Goal: Task Accomplishment & Management: Use online tool/utility

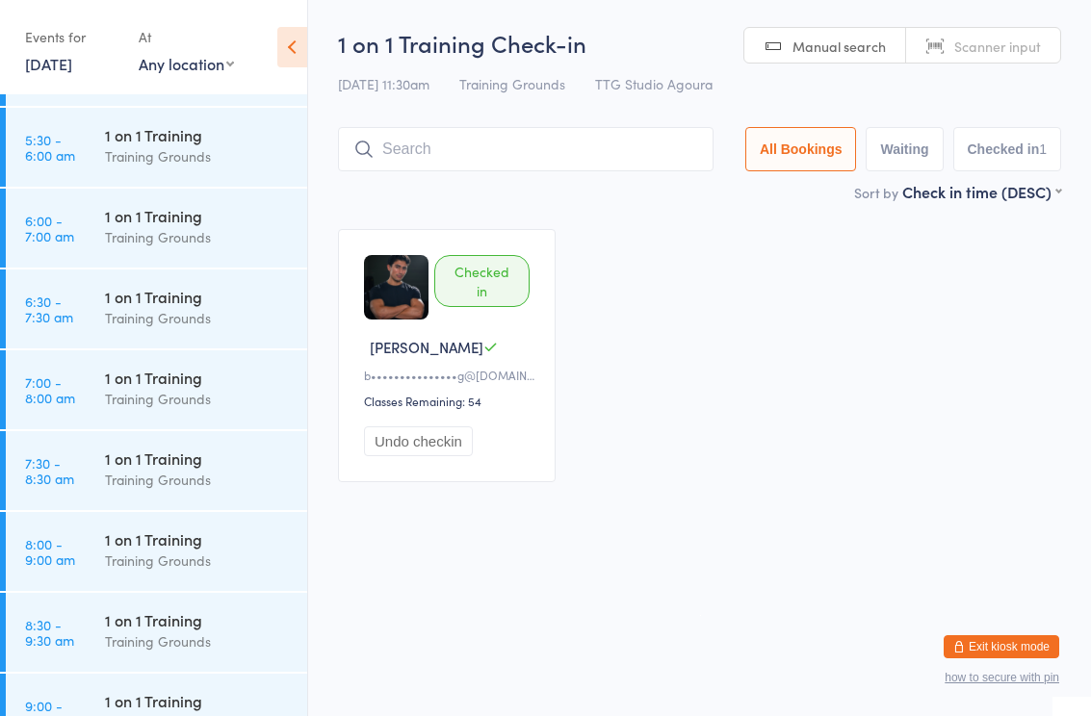
scroll to position [230, 0]
click at [164, 393] on div "Training Grounds" at bounding box center [198, 398] width 186 height 22
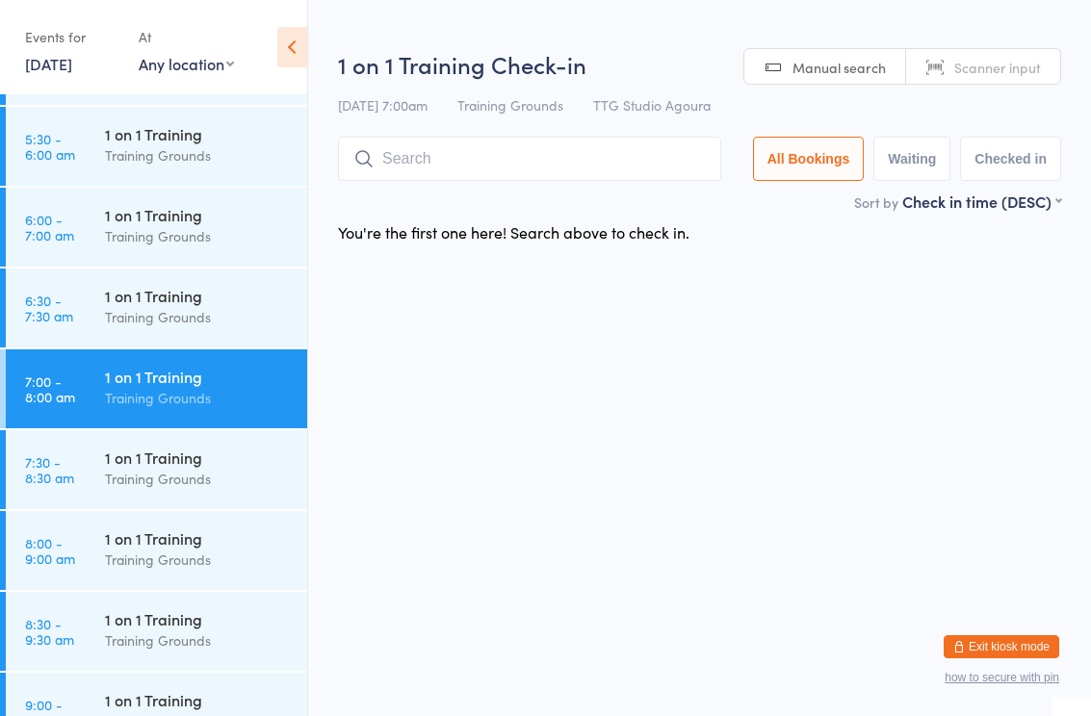
click at [435, 149] on input "search" at bounding box center [529, 159] width 383 height 44
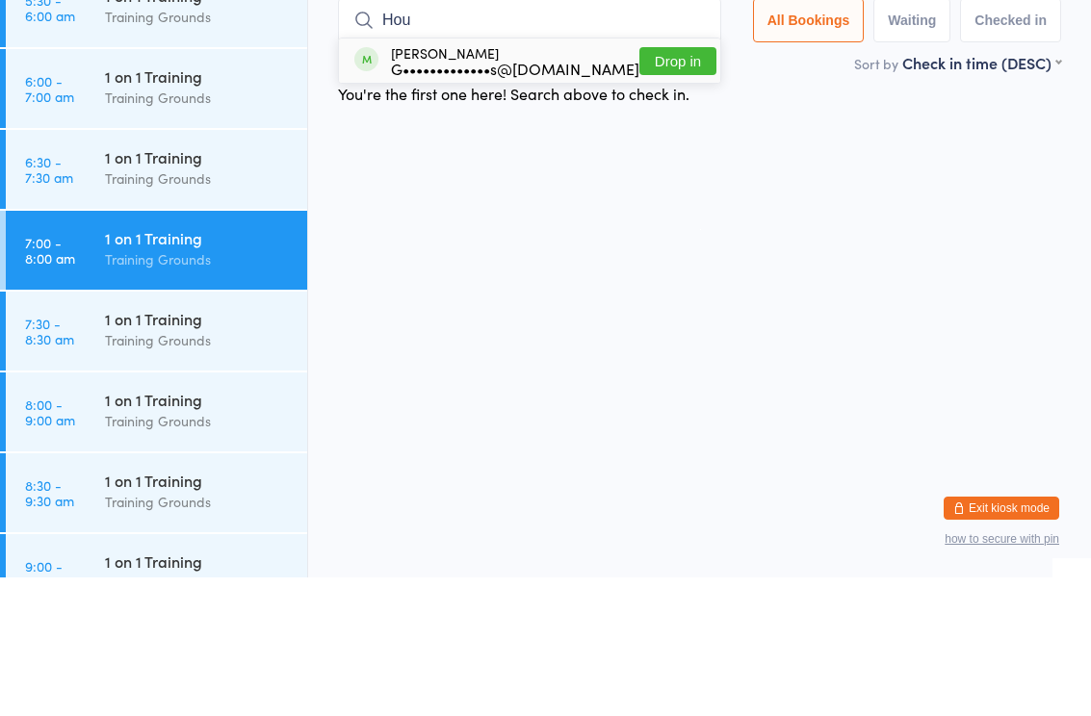
type input "Hou"
click at [509, 199] on div "G•••••••••••••s@[DOMAIN_NAME]" at bounding box center [515, 206] width 248 height 15
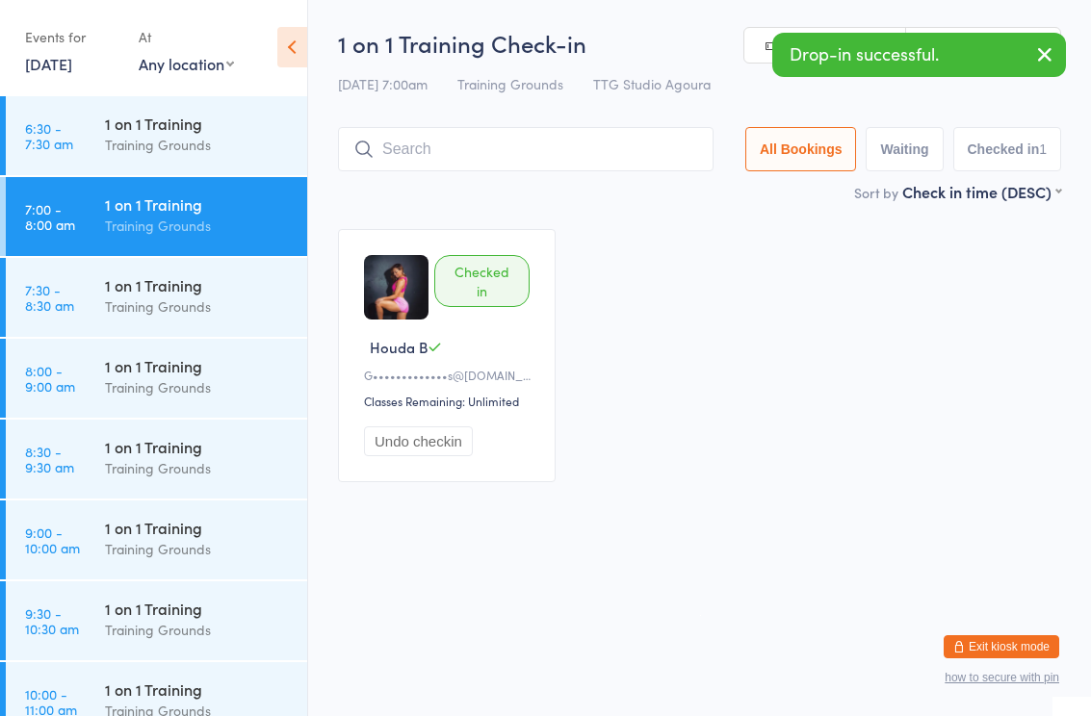
scroll to position [411, 0]
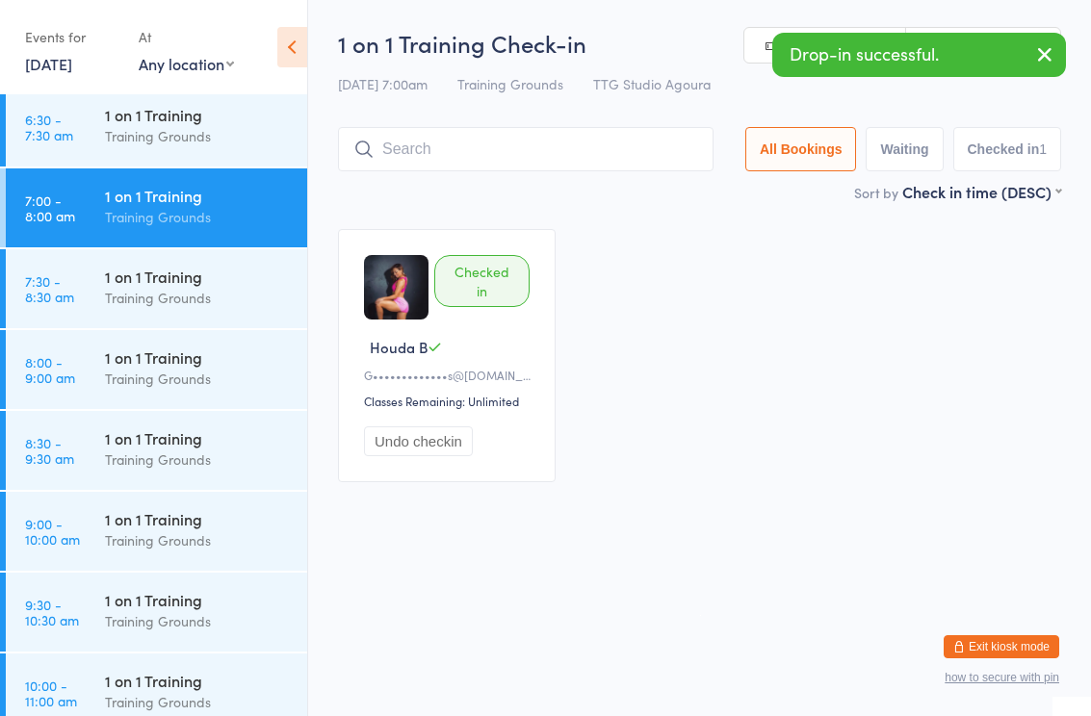
click at [170, 374] on div "Training Grounds" at bounding box center [198, 379] width 186 height 22
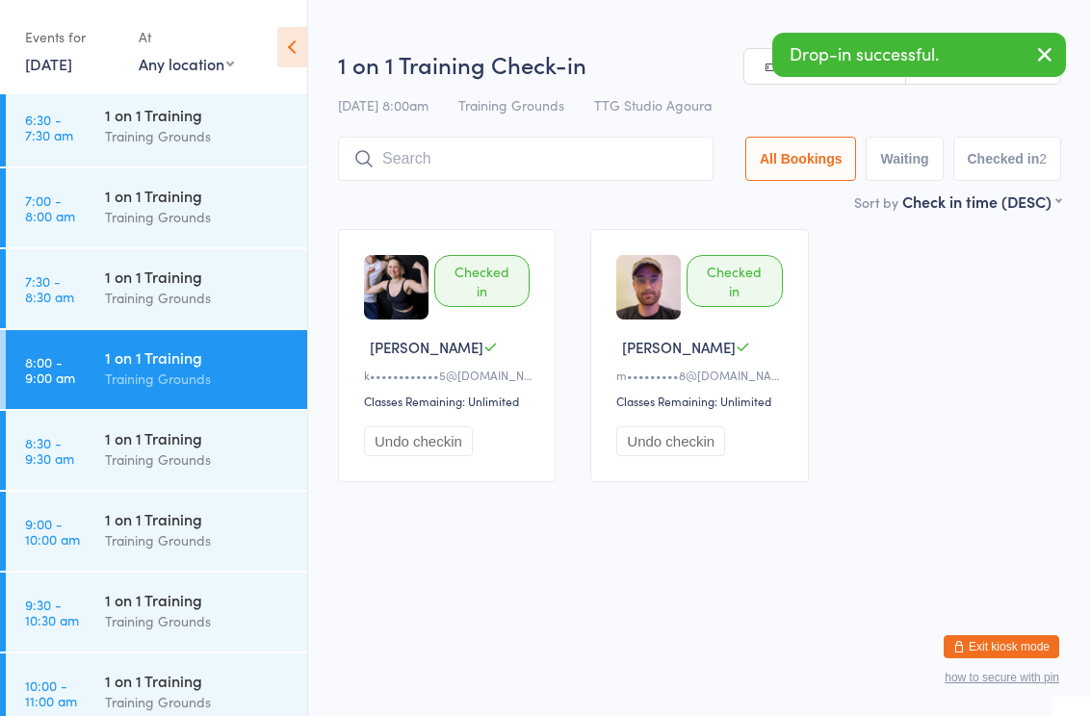
click at [464, 153] on input "search" at bounding box center [526, 159] width 376 height 44
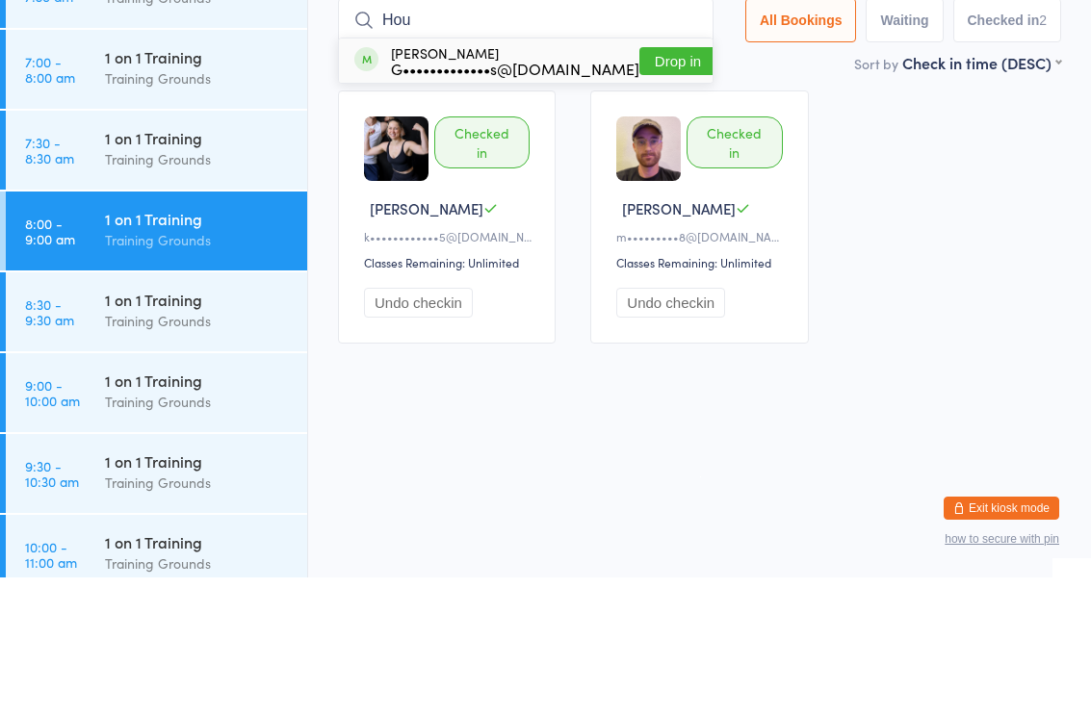
type input "Hou"
click at [486, 199] on div "G•••••••••••••s@[DOMAIN_NAME]" at bounding box center [515, 206] width 248 height 15
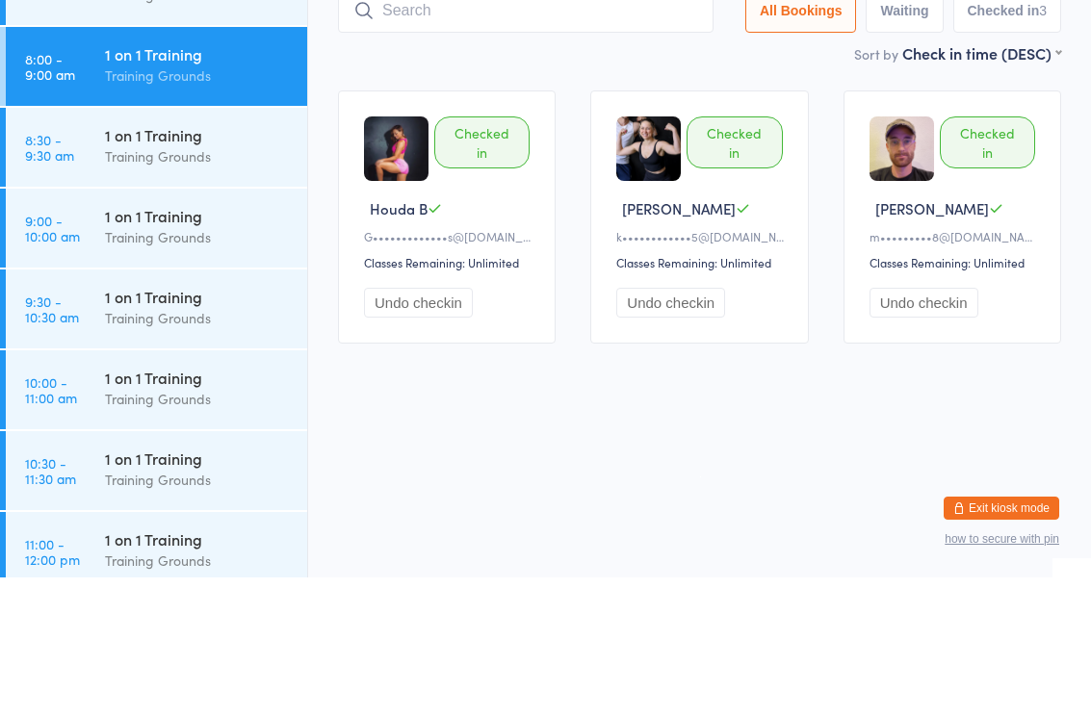
scroll to position [578, 0]
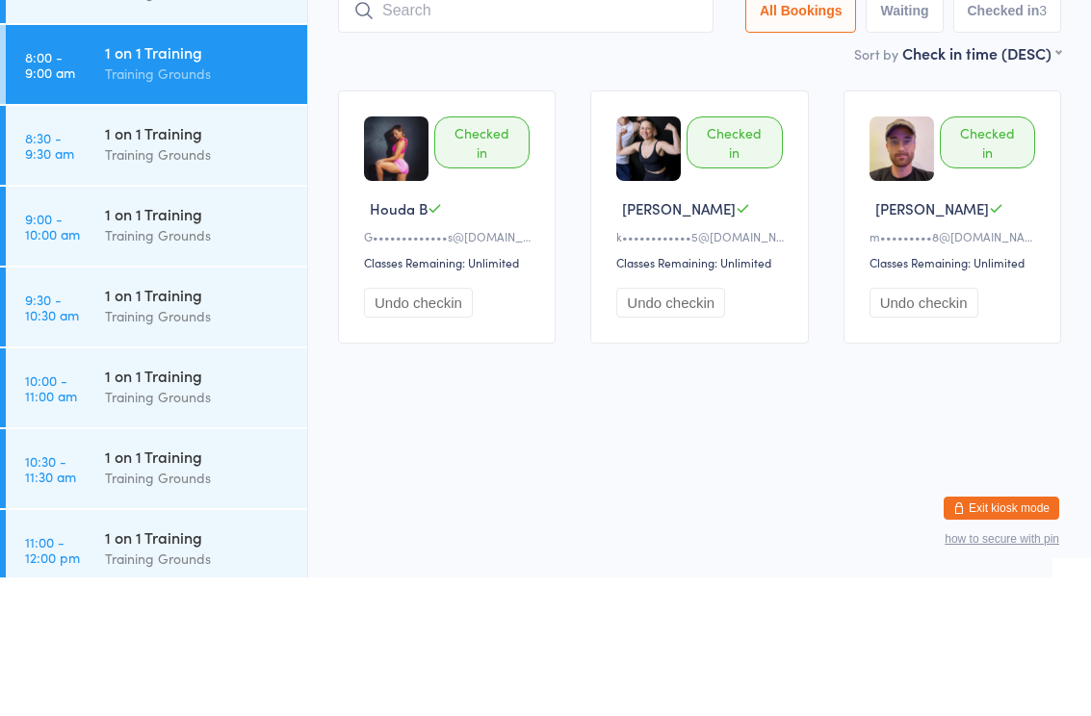
click at [175, 363] on div "Training Grounds" at bounding box center [198, 374] width 186 height 22
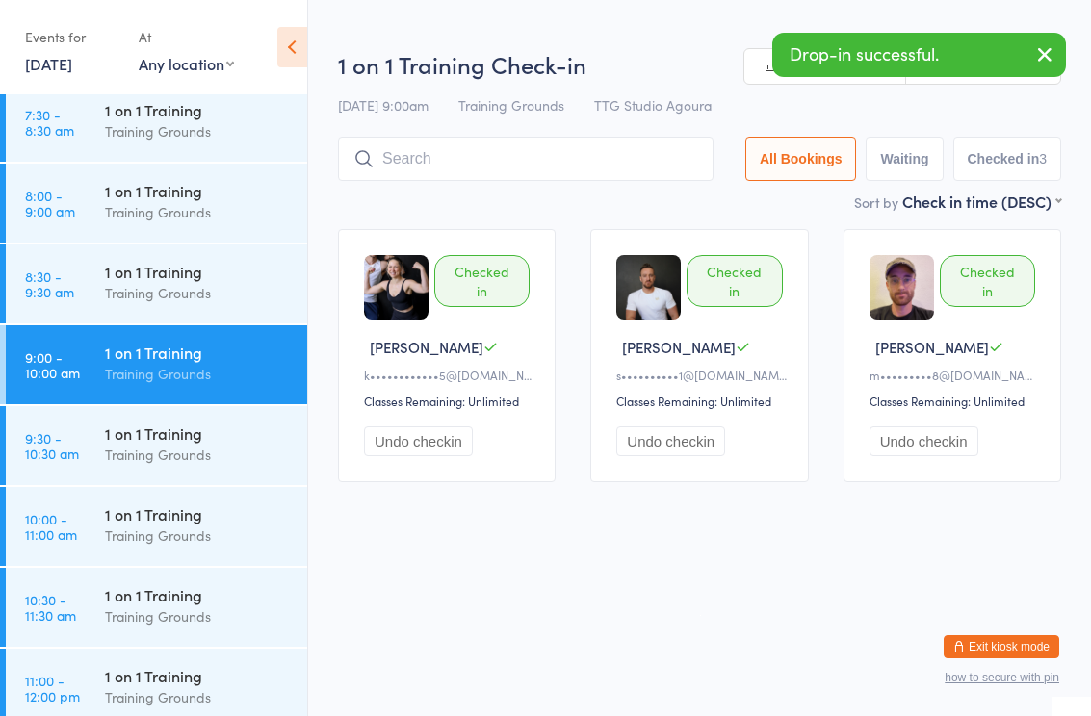
click at [413, 169] on input "search" at bounding box center [526, 159] width 376 height 44
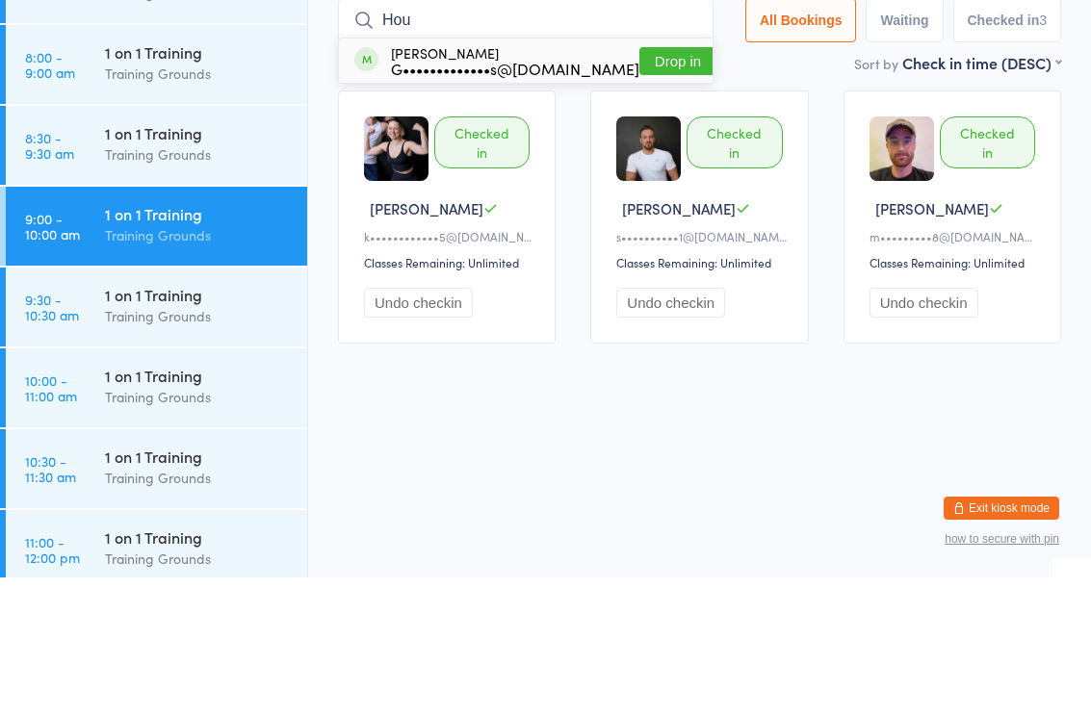
type input "Hou"
click at [516, 199] on div "G•••••••••••••s@[DOMAIN_NAME]" at bounding box center [515, 206] width 248 height 15
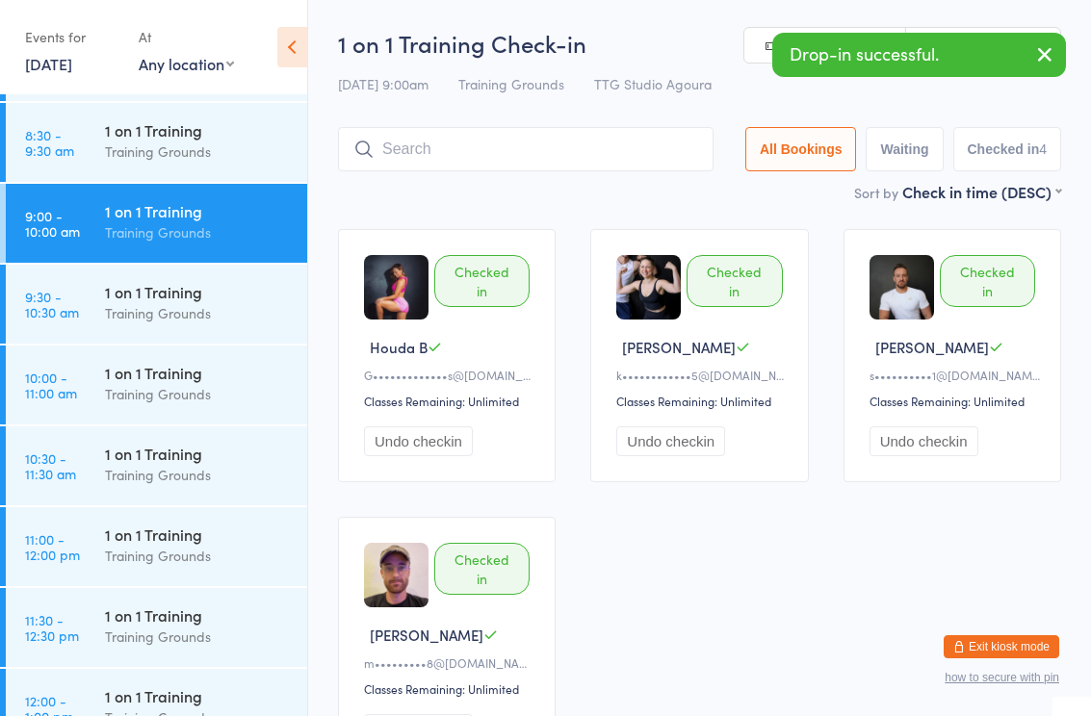
scroll to position [722, 0]
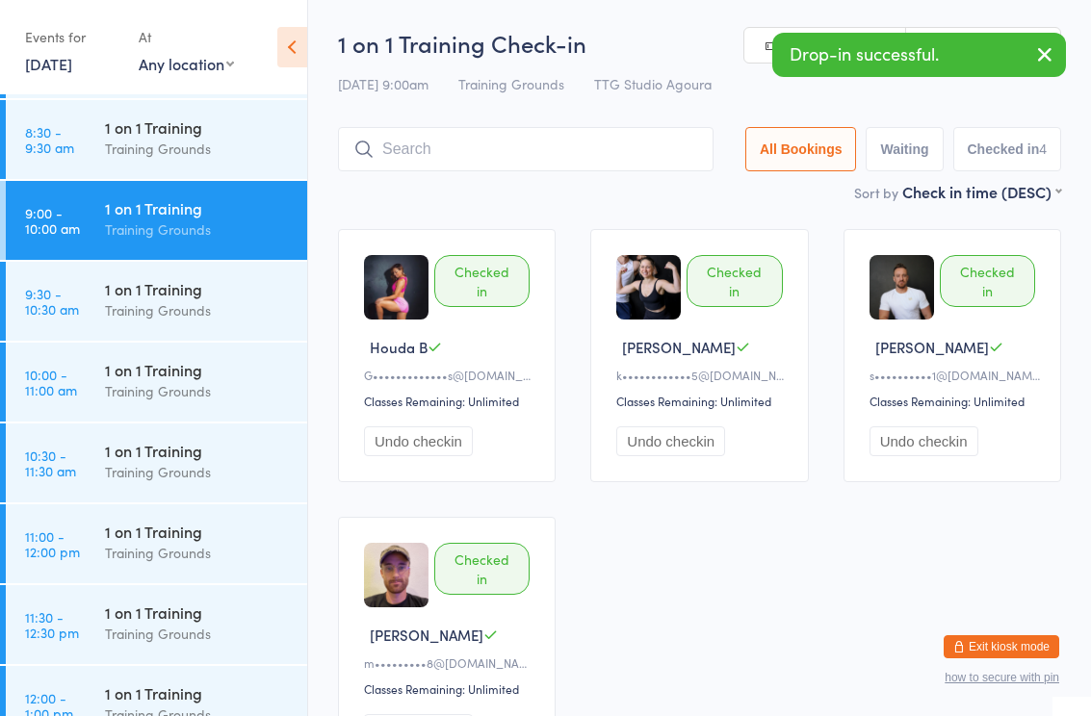
click at [167, 562] on div "Training Grounds" at bounding box center [198, 553] width 186 height 22
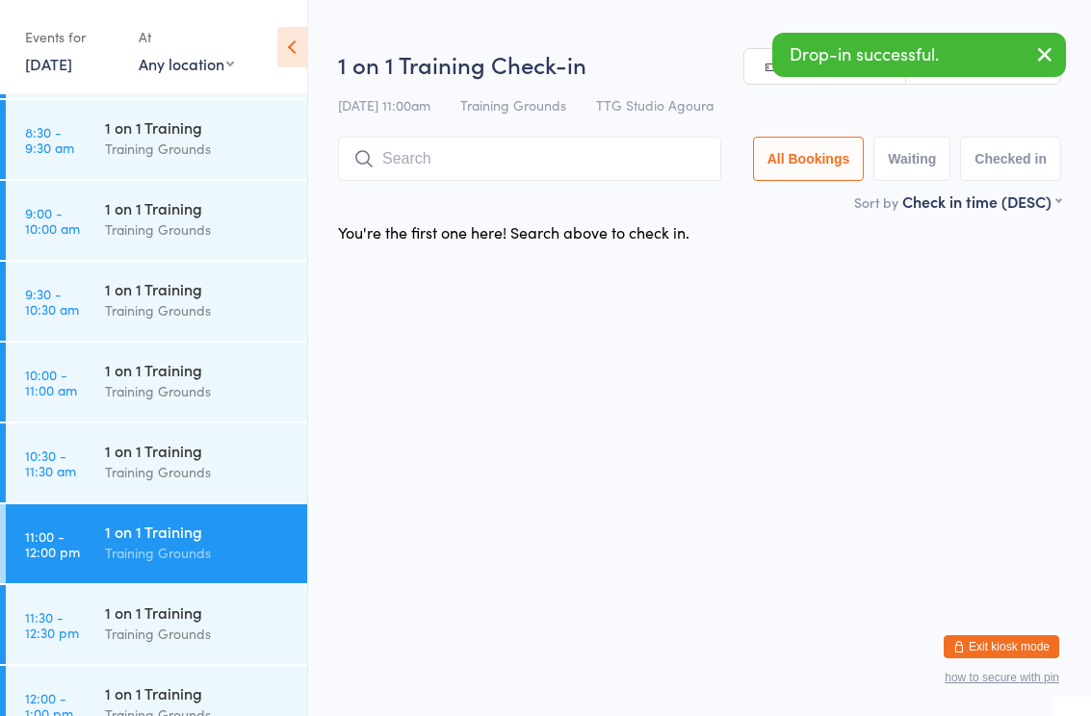
click at [462, 161] on input "search" at bounding box center [529, 159] width 383 height 44
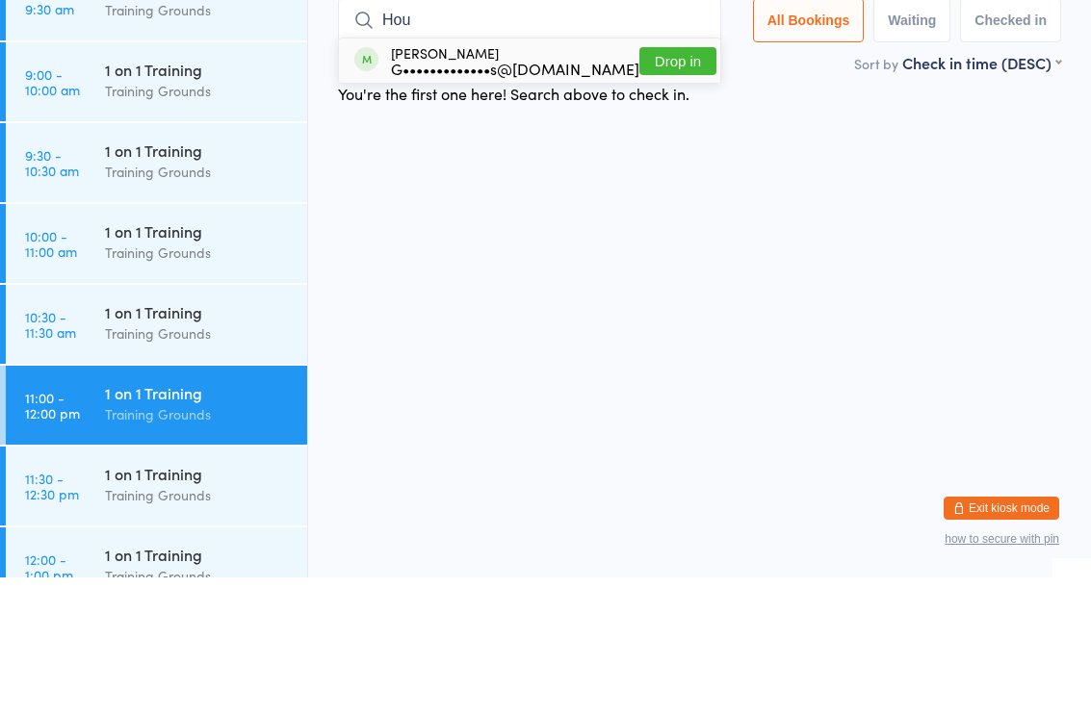
type input "Hou"
click at [518, 199] on div "G•••••••••••••s@[DOMAIN_NAME]" at bounding box center [515, 206] width 248 height 15
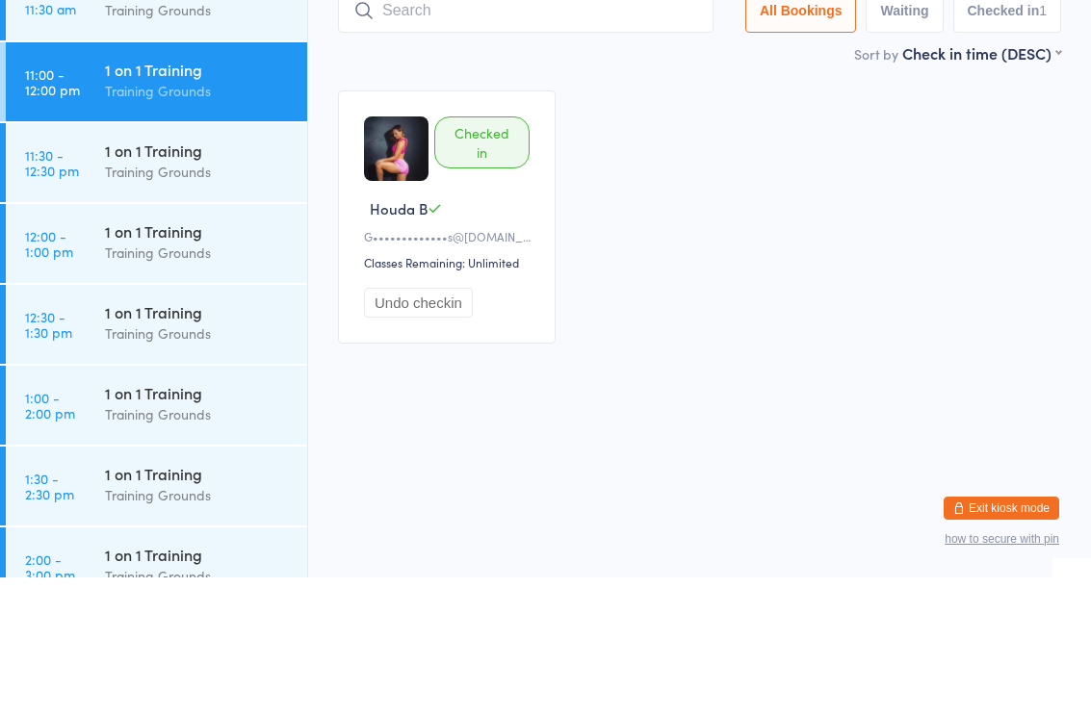
scroll to position [1050, 0]
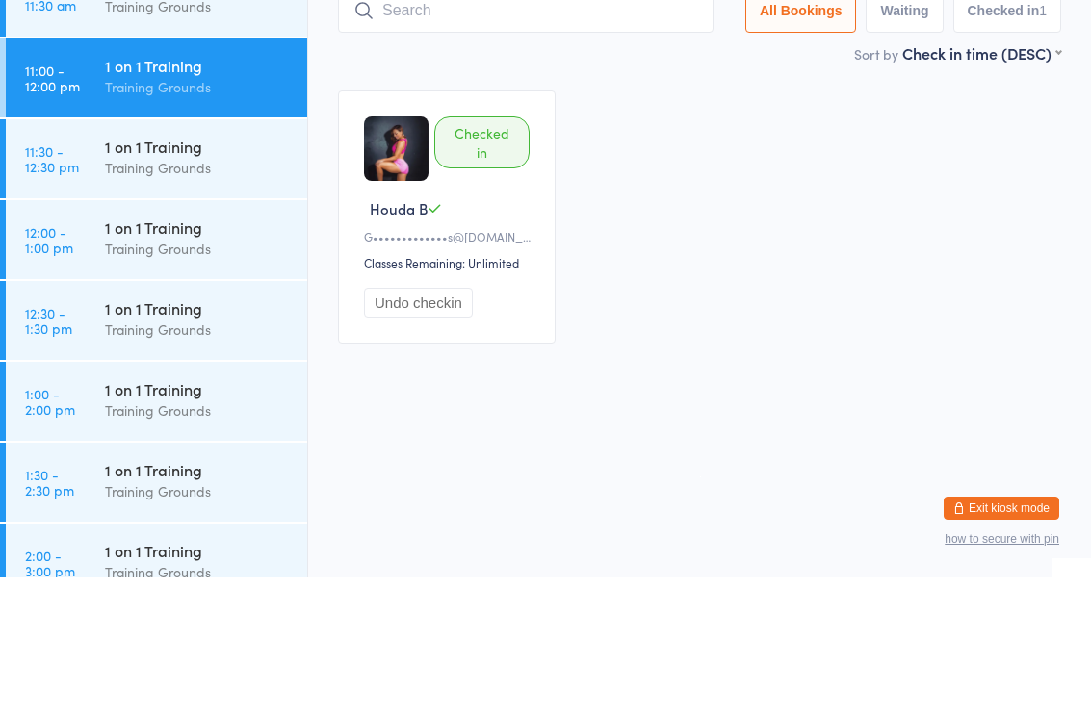
click at [173, 355] on div "1 on 1 Training" at bounding box center [198, 365] width 186 height 21
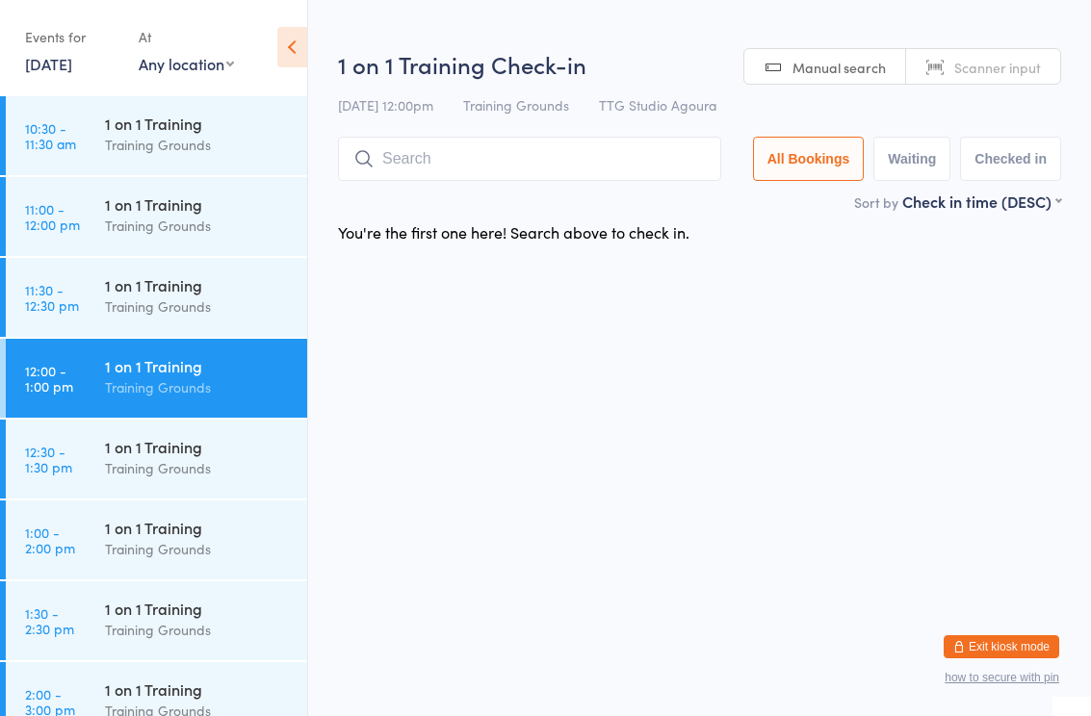
click at [452, 151] on input "search" at bounding box center [529, 159] width 383 height 44
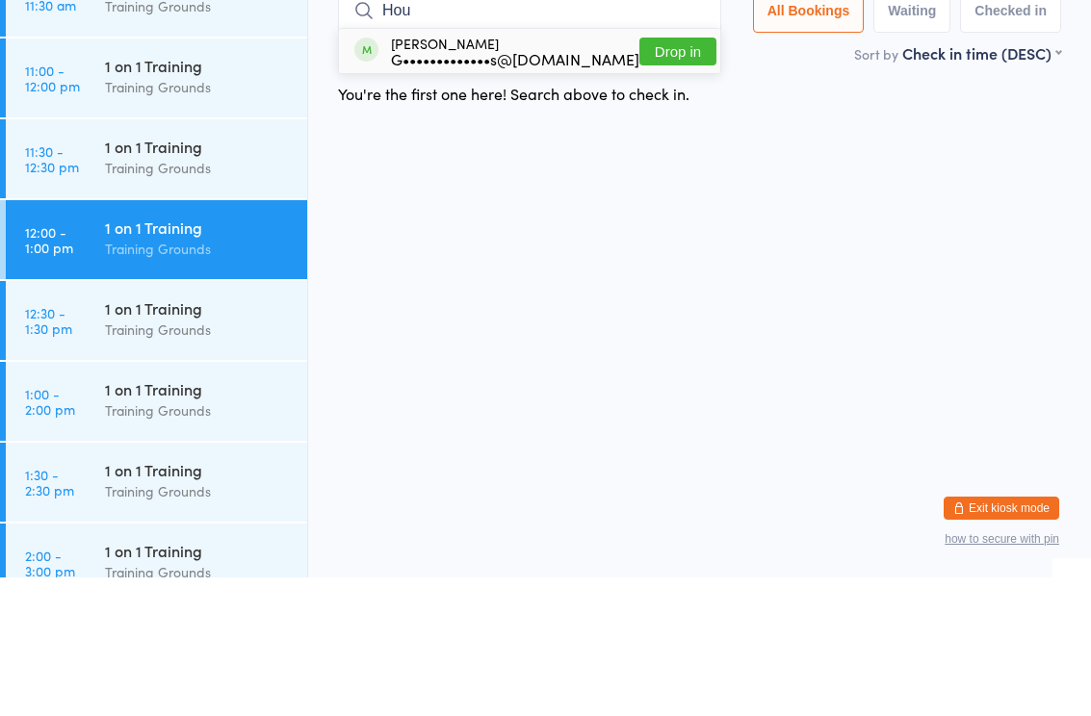
type input "Hou"
click at [487, 190] on div "G•••••••••••••s@[DOMAIN_NAME]" at bounding box center [515, 197] width 248 height 15
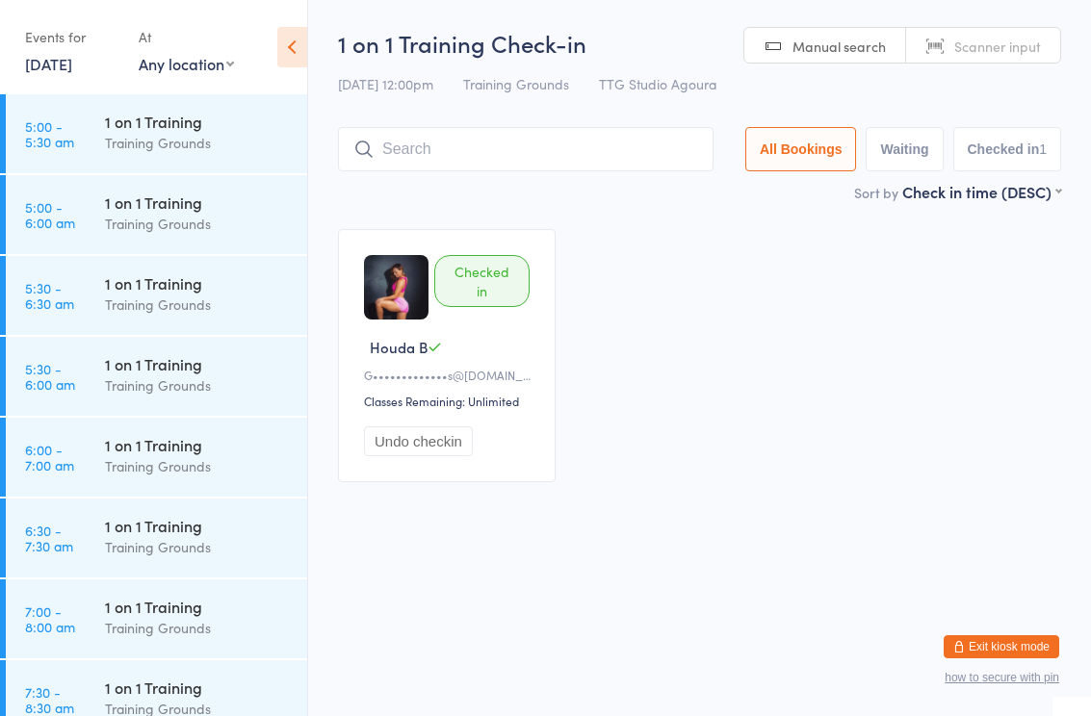
click at [673, 532] on html "You have now entered Kiosk Mode. Members will be able to check themselves in us…" at bounding box center [545, 358] width 1091 height 716
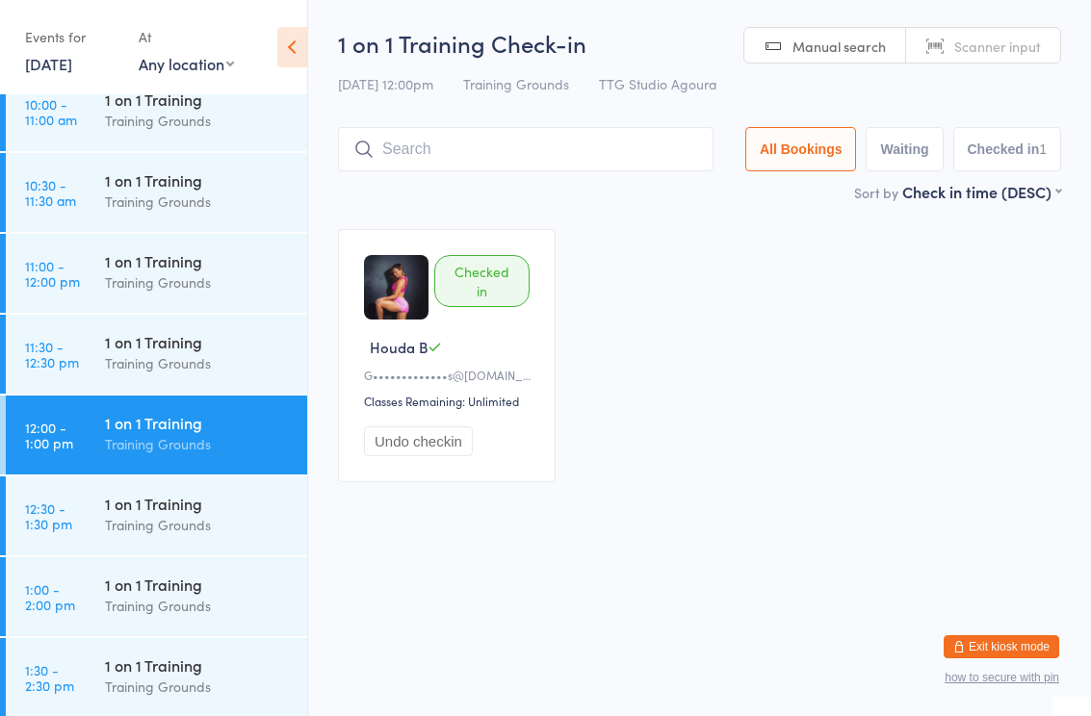
scroll to position [1027, 0]
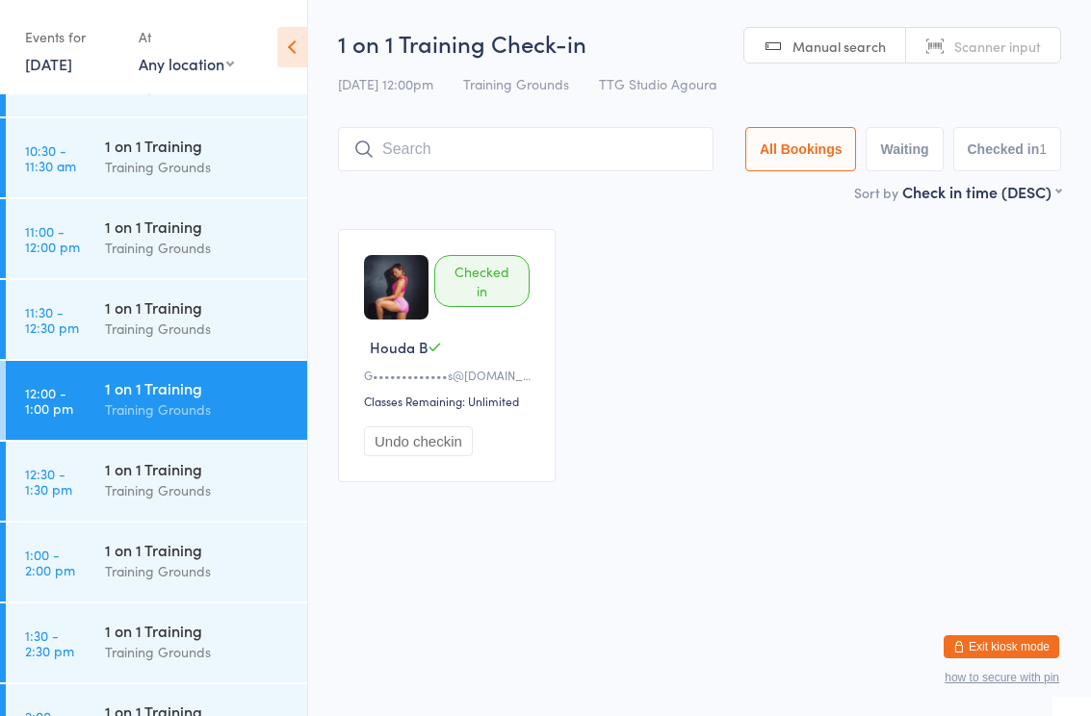
click at [183, 257] on div "Training Grounds" at bounding box center [198, 248] width 186 height 22
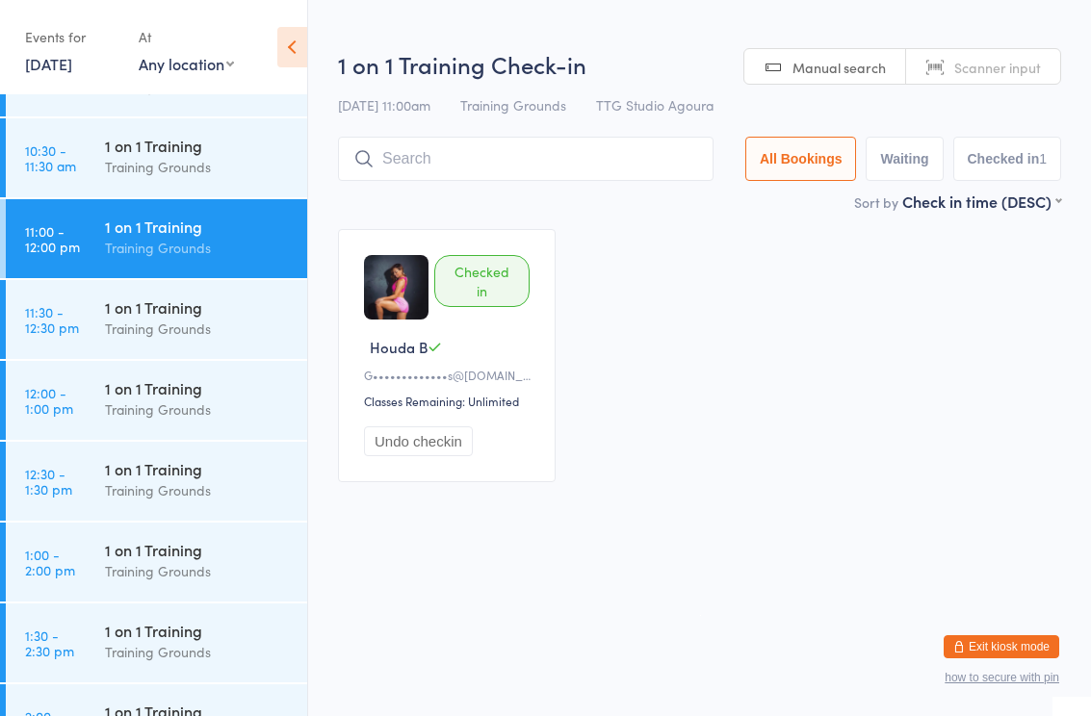
click at [562, 164] on input "search" at bounding box center [526, 159] width 376 height 44
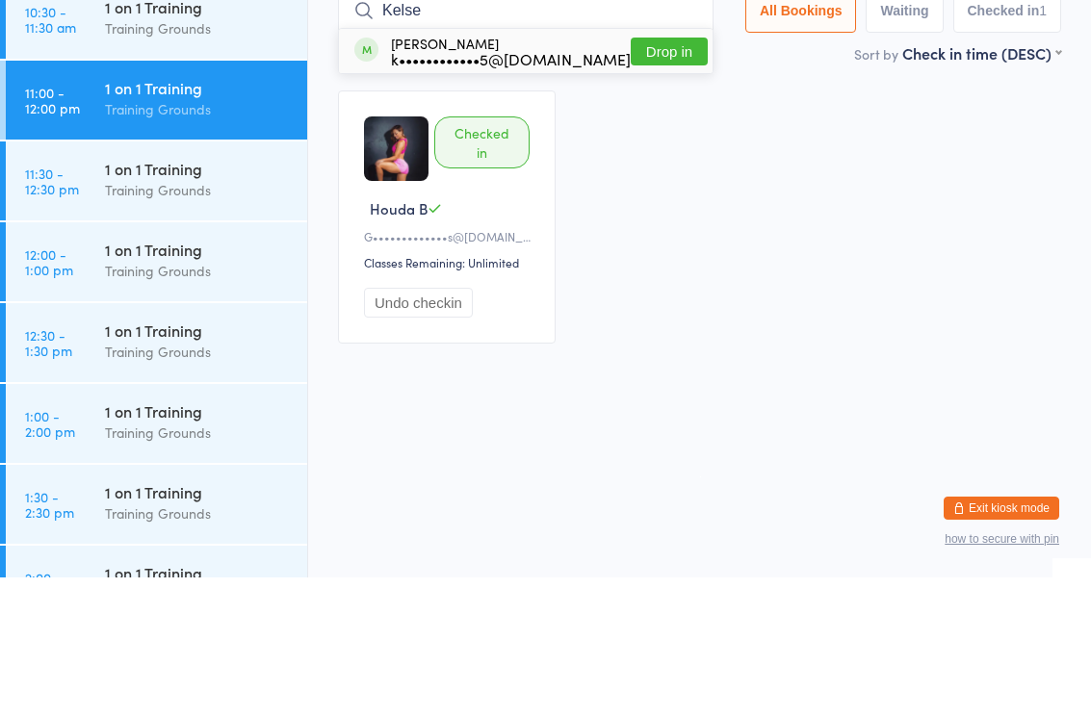
type input "Kelse"
click at [654, 176] on button "Drop in" at bounding box center [669, 190] width 77 height 28
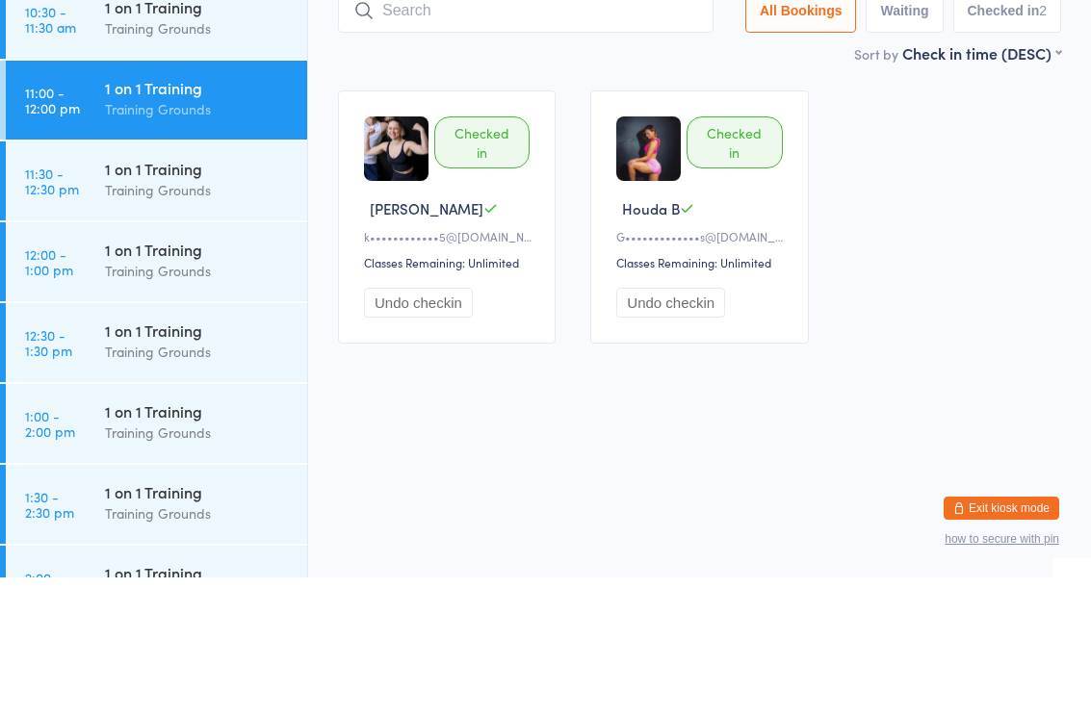
click at [200, 399] on div "Training Grounds" at bounding box center [198, 410] width 186 height 22
